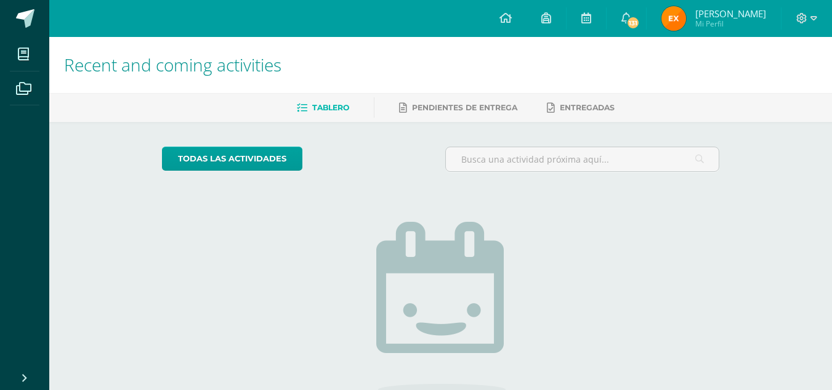
click at [682, 21] on img at bounding box center [673, 18] width 25 height 25
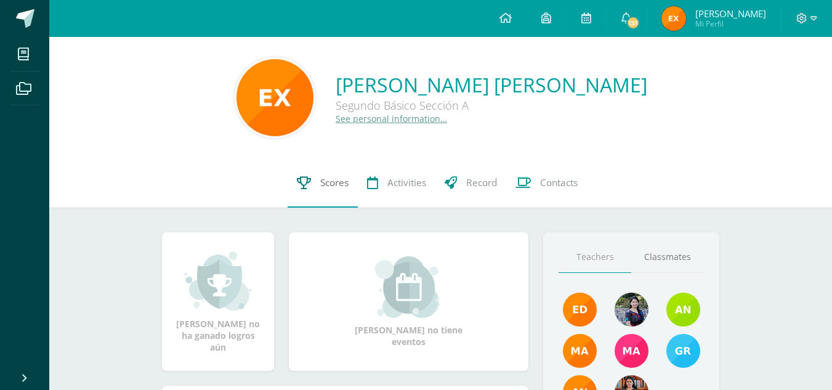
click at [312, 198] on link "Scores" at bounding box center [322, 182] width 70 height 49
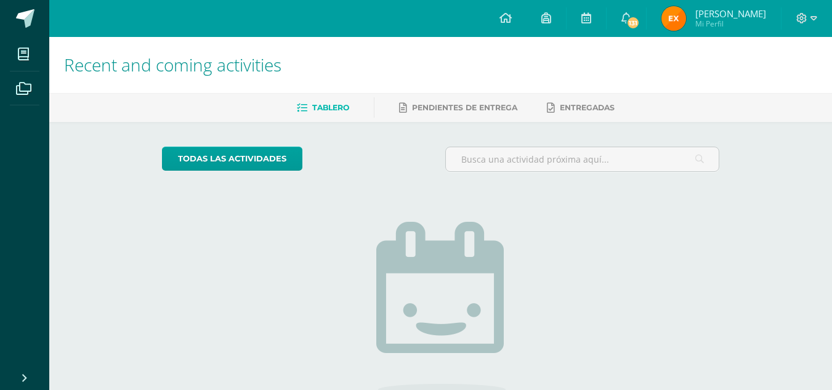
click at [705, 15] on span "Evelyn Paola Mi Perfil" at bounding box center [714, 18] width 110 height 25
click at [686, 26] on img at bounding box center [673, 18] width 25 height 25
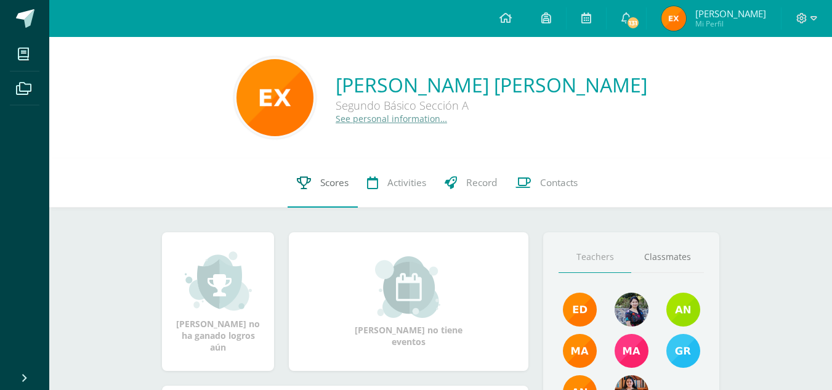
click at [332, 188] on span "Scores" at bounding box center [334, 182] width 28 height 13
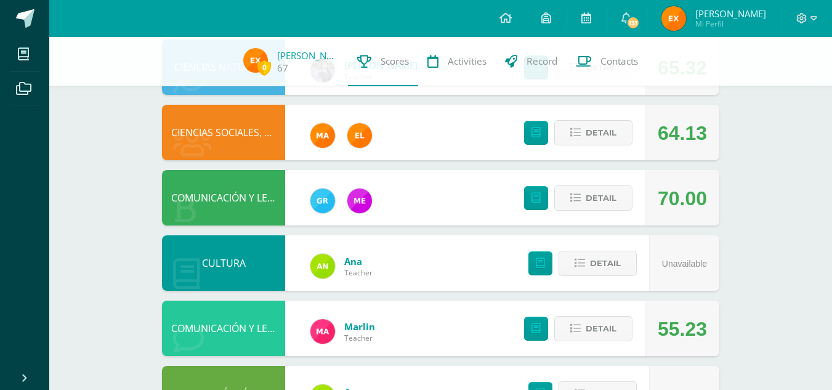
scroll to position [412, 0]
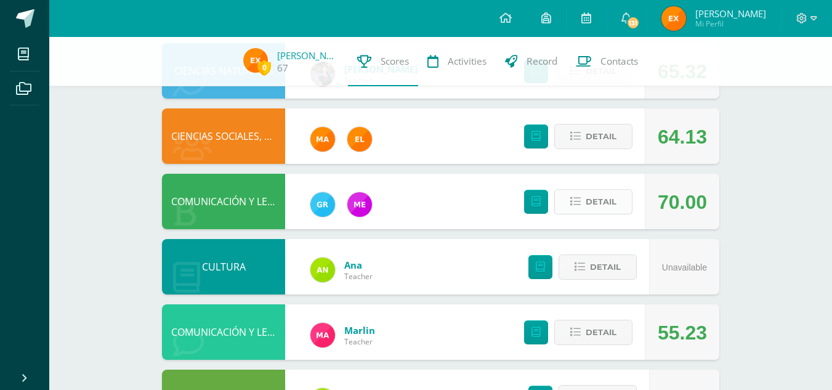
click at [610, 201] on span "Detail" at bounding box center [600, 201] width 31 height 23
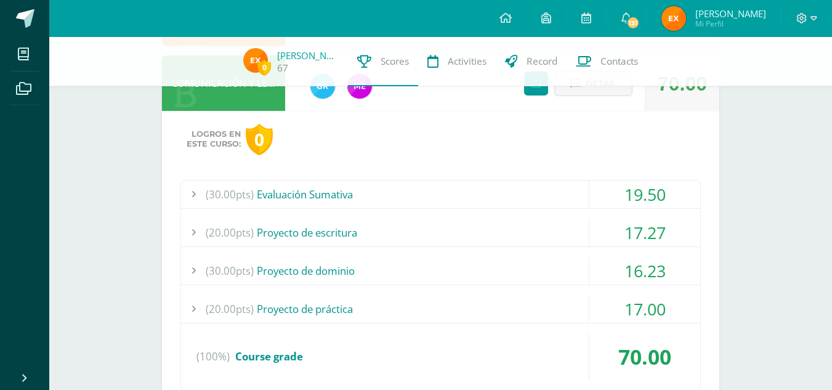
scroll to position [531, 0]
click at [446, 256] on div "(30.00pts) Proyecto de dominio" at bounding box center [440, 269] width 519 height 28
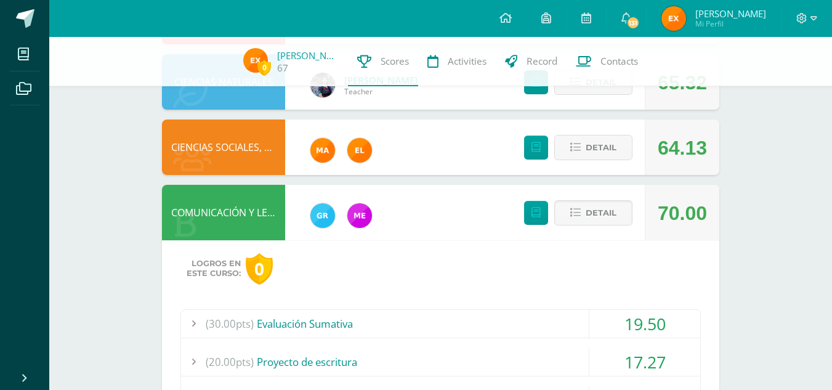
scroll to position [399, 0]
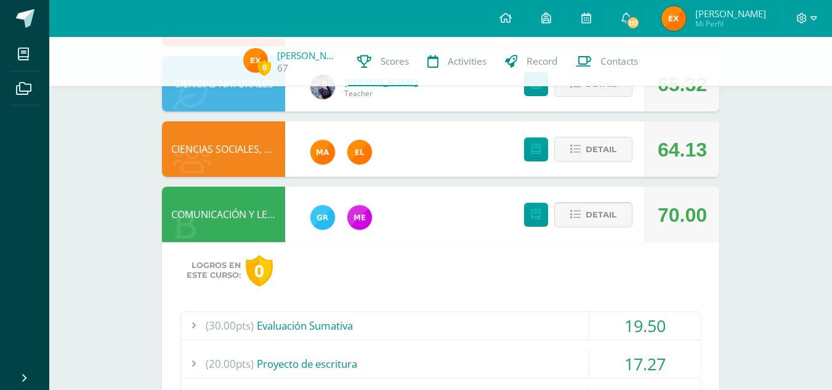
click at [615, 218] on span "Detail" at bounding box center [600, 214] width 31 height 23
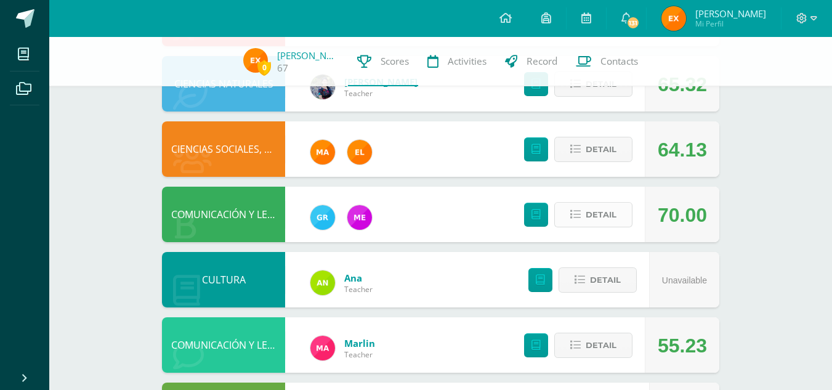
click at [603, 217] on span "Detail" at bounding box center [600, 214] width 31 height 23
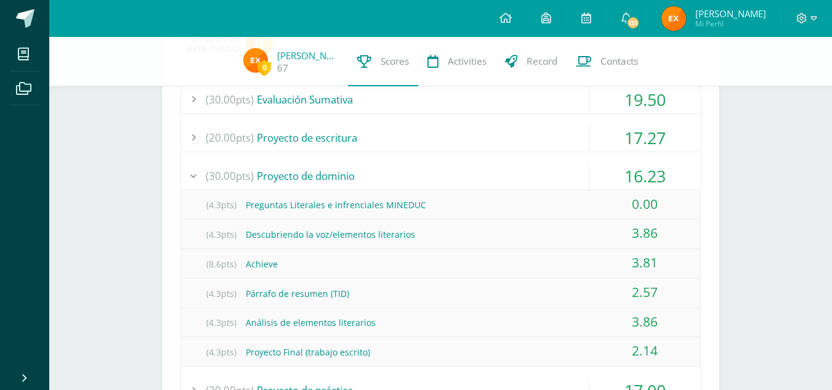
scroll to position [625, 0]
